Goal: Information Seeking & Learning: Learn about a topic

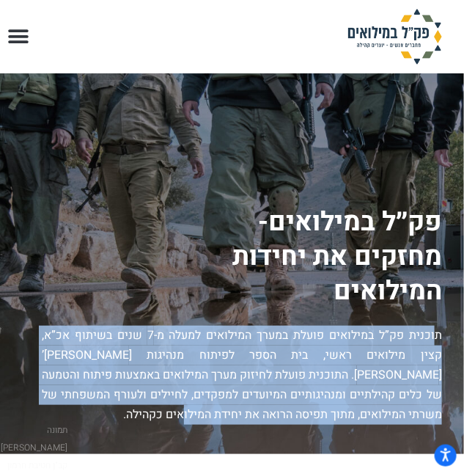
click at [393, 353] on p "תוכנית פק”ל במילואים פועלת במערך המילואים למעלה מ-7 שנים בשיתוף אכ”א, קצין מילו…" at bounding box center [242, 374] width 400 height 99
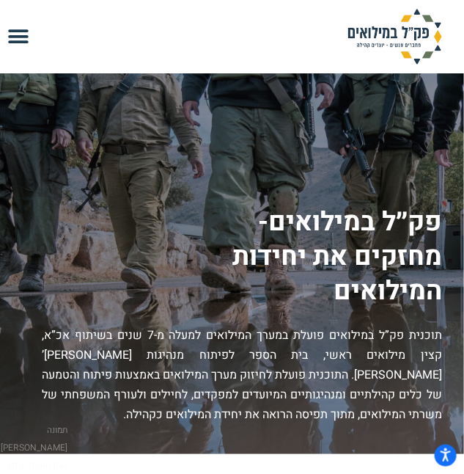
click at [20, 37] on icon "Menu Toggle" at bounding box center [19, 37] width 22 height 22
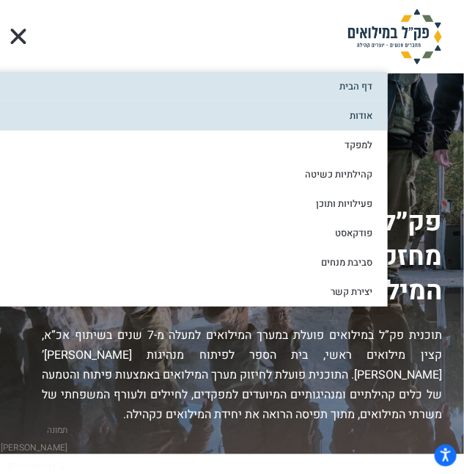
click at [311, 119] on link "אודות" at bounding box center [156, 115] width 464 height 29
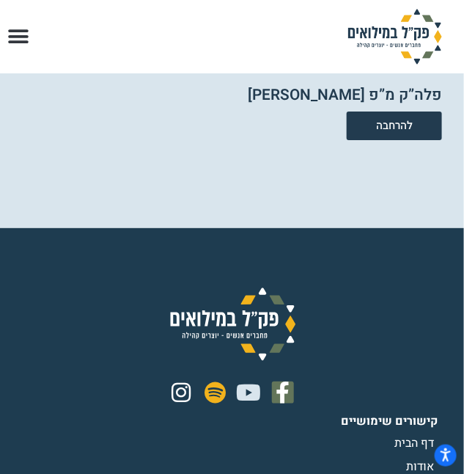
scroll to position [4198, 0]
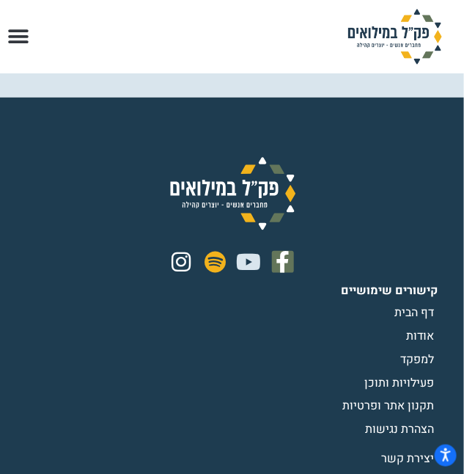
click at [411, 350] on span "למפקד" at bounding box center [418, 359] width 37 height 18
click at [413, 350] on span "למפקד" at bounding box center [418, 359] width 37 height 18
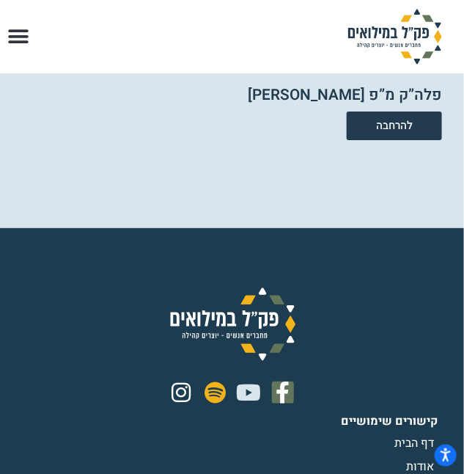
scroll to position [3798, 0]
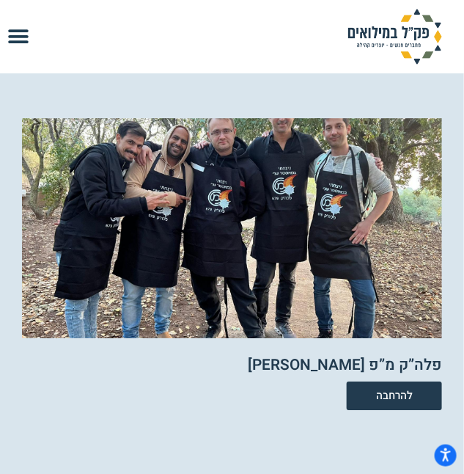
click at [16, 42] on icon "Menu Toggle" at bounding box center [19, 37] width 22 height 22
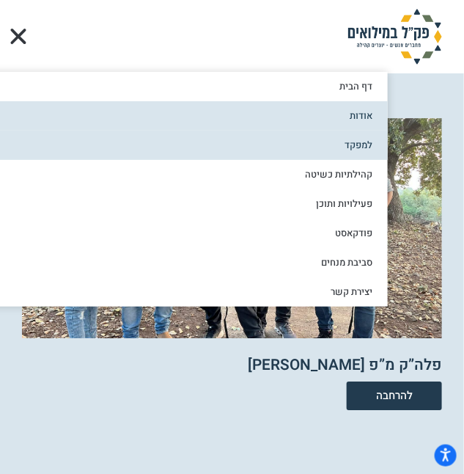
click at [342, 149] on link "למפקד" at bounding box center [156, 144] width 464 height 29
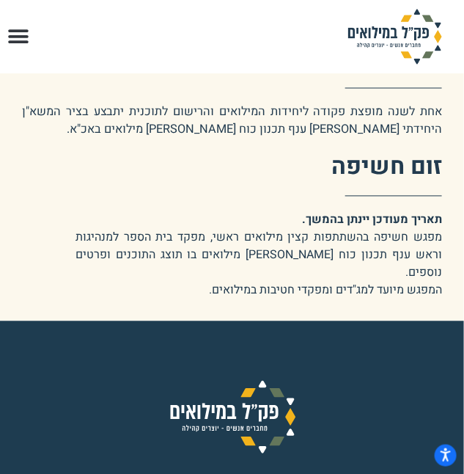
scroll to position [3532, 0]
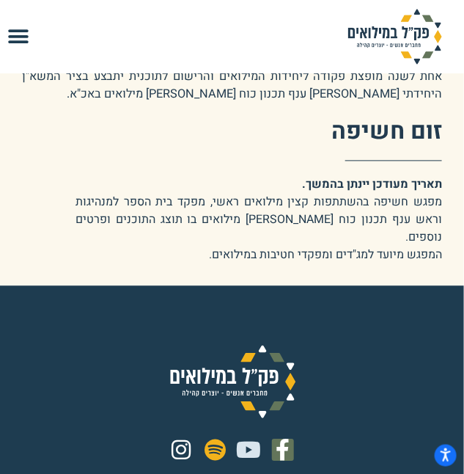
click at [22, 34] on icon "Menu Toggle" at bounding box center [19, 37] width 22 height 22
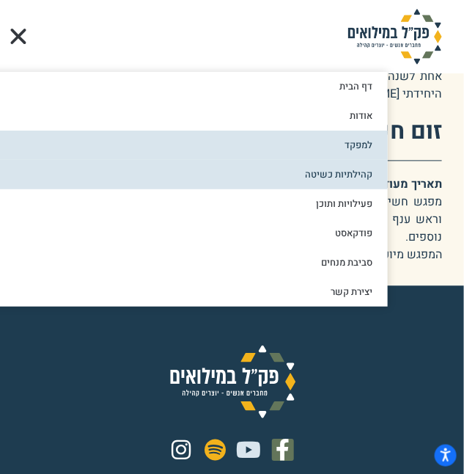
click at [368, 173] on link "קהילתיות כשיטה" at bounding box center [156, 174] width 464 height 29
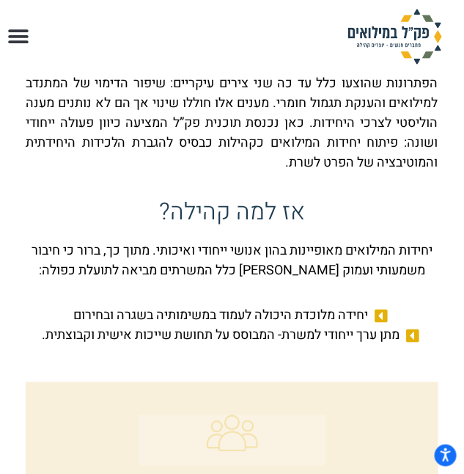
scroll to position [199, 0]
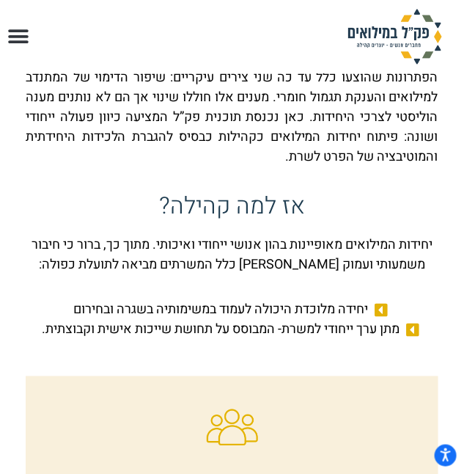
drag, startPoint x: 254, startPoint y: 174, endPoint x: 295, endPoint y: 196, distance: 47.6
click at [254, 174] on div "בשנים האחרונות מתמודדים מפקדים במילואים עם אתגרי מנהיגות הייחודיים לעולם המילוא…" at bounding box center [232, 92] width 412 height 169
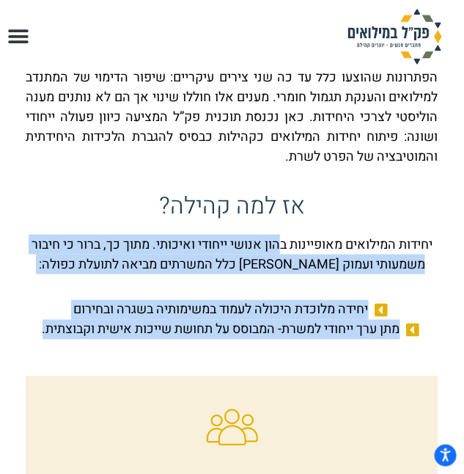
drag, startPoint x: 280, startPoint y: 240, endPoint x: 35, endPoint y: 334, distance: 262.0
copy div "הון אנושי ייחודי ואיכותי. מתוך כך, ברור כי חיבור משמעותי ועמוק בין כלל המשרתים …"
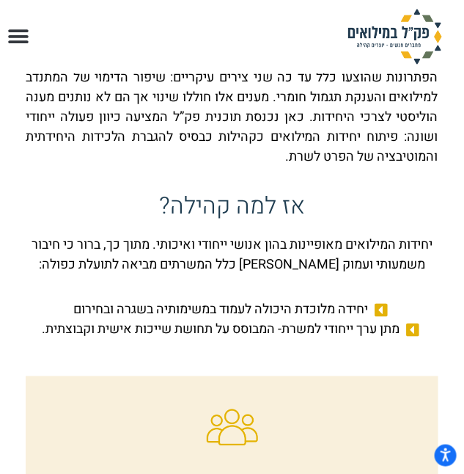
click at [387, 251] on p "יחידות המילואים מאופיינות בהון אנושי ייחודי ואיכותי. מתוך כך, ברור כי חיבור משמ…" at bounding box center [232, 255] width 412 height 40
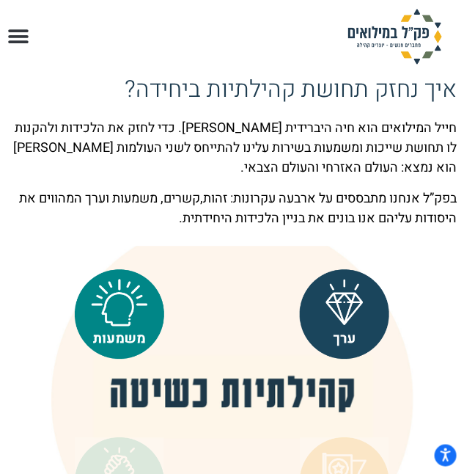
scroll to position [1599, 0]
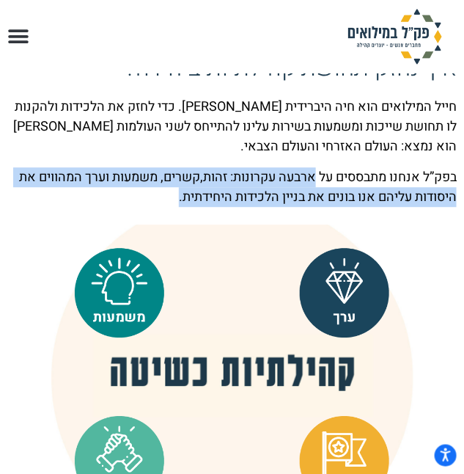
drag, startPoint x: 310, startPoint y: 175, endPoint x: 122, endPoint y: 194, distance: 189.4
click at [122, 194] on p "בפק”ל אנחנו מתבססים על ארבעה עקרונות: זהות,קשרים, משמעות וערך המהווים את היסודו…" at bounding box center [231, 187] width 449 height 40
click at [374, 194] on p "בפק”ל אנחנו מתבססים על ארבעה עקרונות: זהות,קשרים, משמעות וערך המהווים את היסודו…" at bounding box center [231, 187] width 449 height 40
click at [305, 187] on p "בפק”ל אנחנו מתבססים על ארבעה עקרונות: זהות,קשרים, משמעות וערך המהווים את היסודו…" at bounding box center [231, 187] width 449 height 40
drag, startPoint x: 311, startPoint y: 174, endPoint x: 151, endPoint y: 194, distance: 160.9
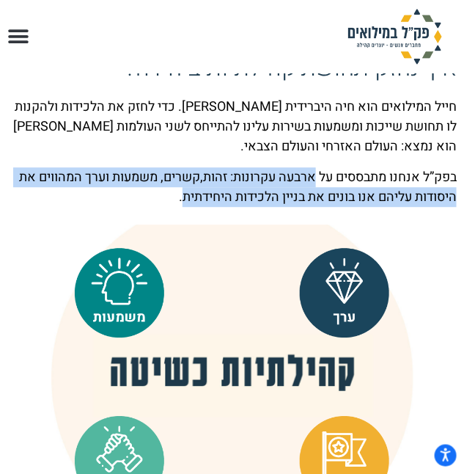
click at [151, 194] on p "בפק”ל אנחנו מתבססים על ארבעה עקרונות: זהות,קשרים, משמעות וערך המהווים את היסודו…" at bounding box center [231, 187] width 449 height 40
copy p "ארבעה עקרונות: זהות,קשרים, משמעות וערך המהווים את היסודות עליהם אנו בונים את בנ…"
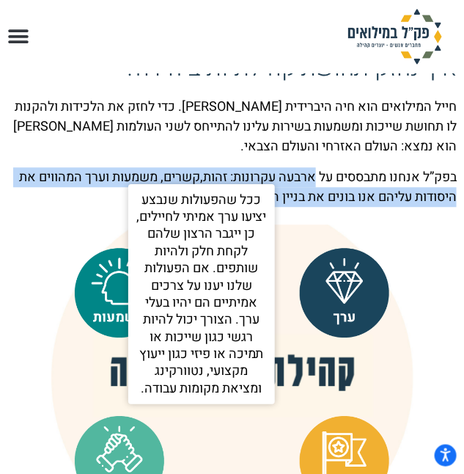
click at [339, 284] on img at bounding box center [344, 292] width 89 height 89
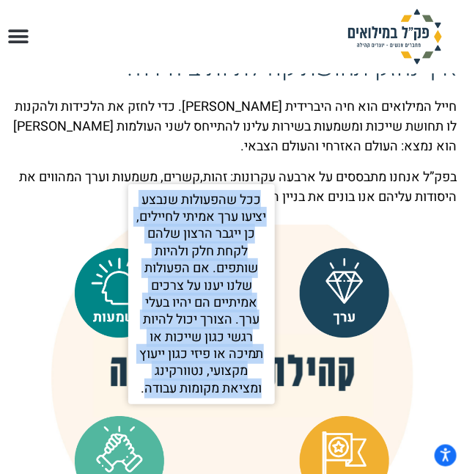
drag, startPoint x: 259, startPoint y: 196, endPoint x: 143, endPoint y: 393, distance: 228.1
click at [143, 393] on p "ככל שהפעולות שנבצע יציעו ערך אמיתי לחיילים, כן ייגבר הרצון שלהם לקחת חלק ולהיות…" at bounding box center [202, 294] width 132 height 206
copy p "ככל שהפעולות שנבצע יציעו ערך אמיתי לחיילים, כן ייגבר הרצון שלהם לקחת חלק ולהיות…"
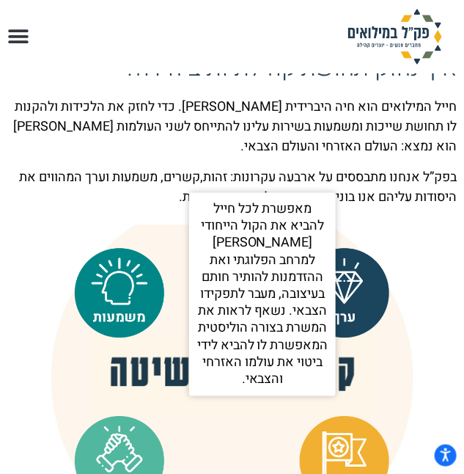
click at [123, 285] on img at bounding box center [119, 292] width 89 height 89
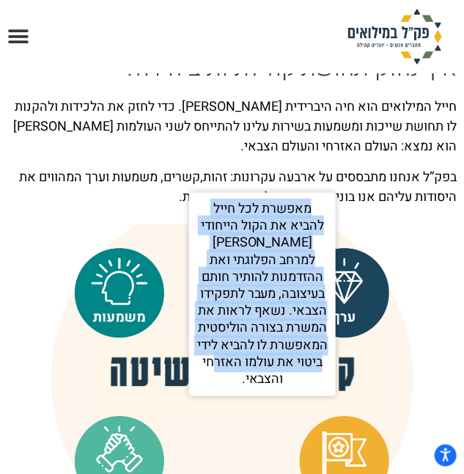
drag, startPoint x: 304, startPoint y: 210, endPoint x: 202, endPoint y: 389, distance: 205.6
click at [202, 389] on span "מאפשרת לכל חייל להביא את הקול הייחודי שלו למרחב הפלוגתי ואת ההזדמנות להותיר חות…" at bounding box center [262, 293] width 147 height 203
copy p "מאפשרת לכל חייל להביא את הקול הייחודי שלו למרחב הפלוגתי ואת ההזדמנות להותיר חות…"
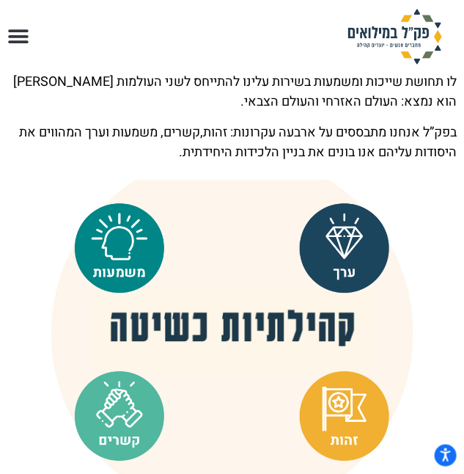
scroll to position [1666, 0]
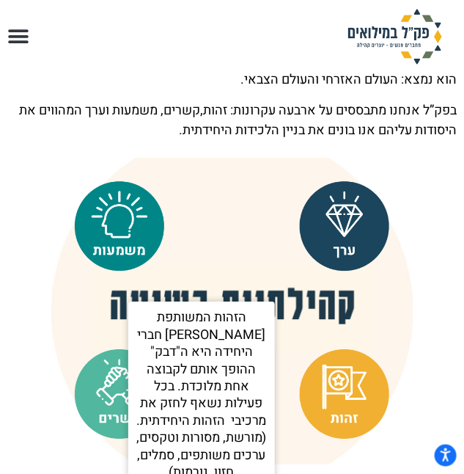
click at [326, 372] on img at bounding box center [344, 393] width 89 height 89
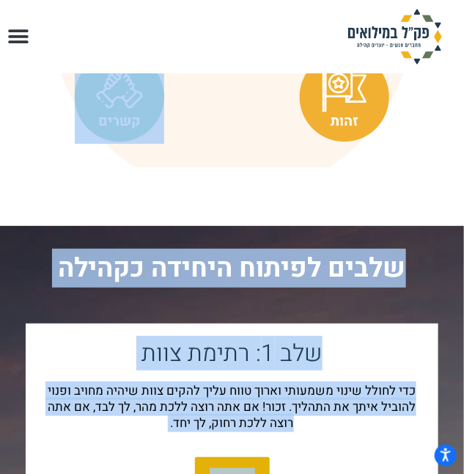
scroll to position [2009, 0]
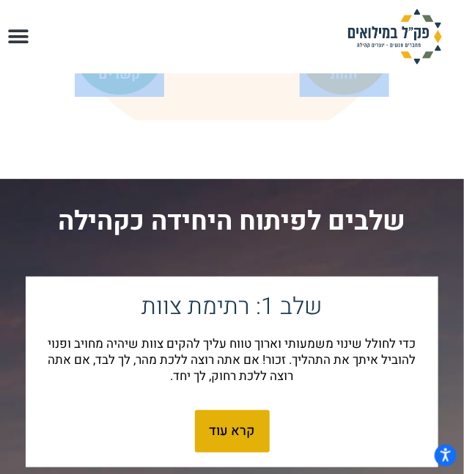
drag, startPoint x: 255, startPoint y: 317, endPoint x: 225, endPoint y: 53, distance: 266.3
click at [225, 53] on body "מדריך קורא מסך, משוב ודיווח על בעיות | חלון חדש Skip to content דף הבית אודות ל…" at bounding box center [232, 104] width 464 height 4226
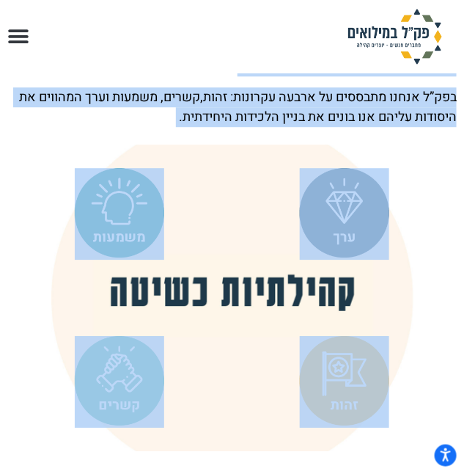
scroll to position [1676, 0]
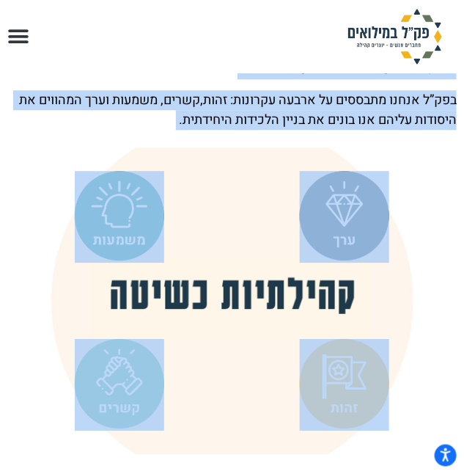
click at [433, 356] on div "הזהות המשותפת בין חברי היחידה היא ה"דבק" ההופך אותם לקבוצה אחת מלוכדת. בכל פעיל…" at bounding box center [345, 384] width 210 height 109
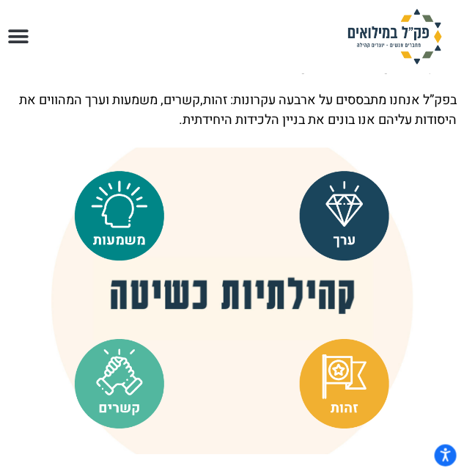
click at [254, 380] on div "הזהות המשותפת בין חברי היחידה היא ה"דבק" ההופך אותם לקבוצה אחת מלוכדת. בכל פעיל…" at bounding box center [345, 384] width 210 height 109
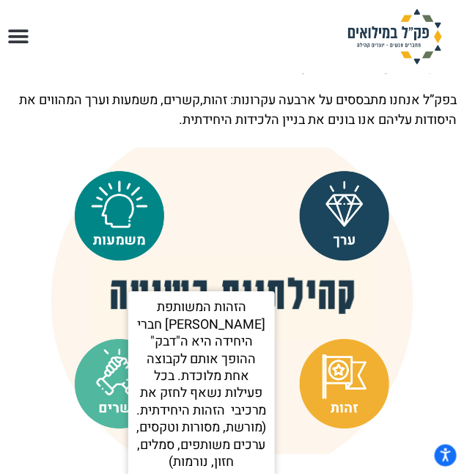
click at [342, 386] on img at bounding box center [344, 383] width 89 height 89
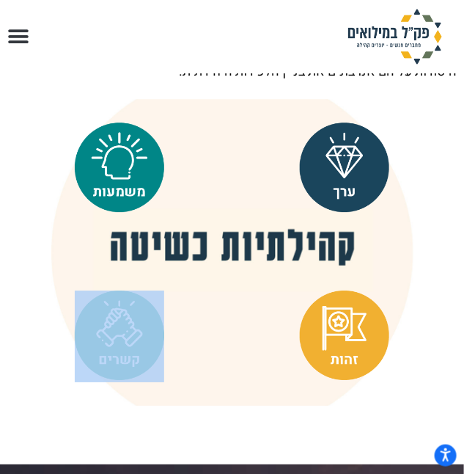
scroll to position [1734, 0]
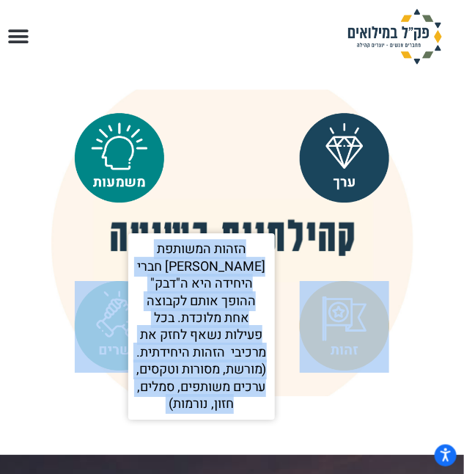
drag, startPoint x: 255, startPoint y: 308, endPoint x: 344, endPoint y: 373, distance: 110.1
click at [344, 373] on div "הזהות המשותפת בין חברי היחידה היא ה"דבק" ההופך אותם לקבוצה אחת מלוכדת. בכל פעיל…" at bounding box center [344, 326] width 125 height 109
copy div "הזהות המשותפת בין חברי היחידה היא ה"דבק" ההופך אותם לקבוצה אחת מלוכדת. בכל פעיל…"
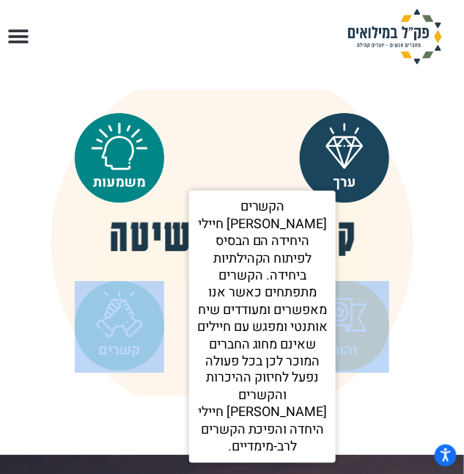
click at [138, 324] on img at bounding box center [119, 325] width 89 height 89
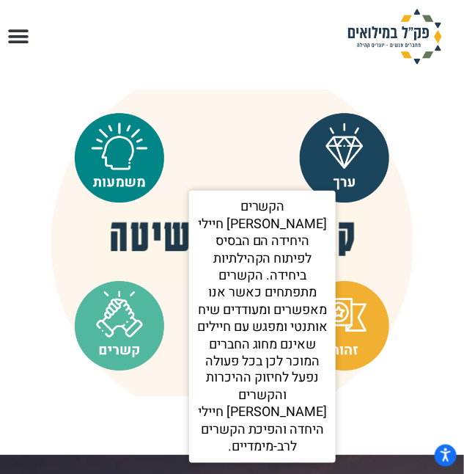
click at [306, 220] on p "הקשרים בין חיילי היחידה הם הבסיס לפיתוח הקהילתיות ביחידה. הקשרים מתפתחים כאשר א…" at bounding box center [262, 326] width 132 height 257
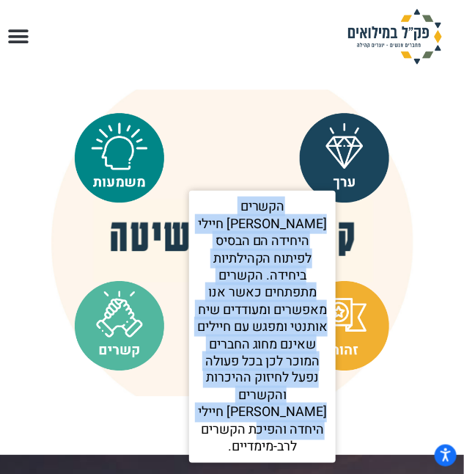
drag, startPoint x: 306, startPoint y: 224, endPoint x: 209, endPoint y: 425, distance: 223.9
click at [209, 425] on p "הקשרים בין חיילי היחידה הם הבסיס לפיתוח הקהילתיות ביחידה. הקשרים מתפתחים כאשר א…" at bounding box center [262, 326] width 132 height 257
copy p "הקשרים בין חיילי היחידה הם הבסיס לפיתוח הקהילתיות ביחידה. הקשרים מתפתחים כאשר א…"
